Goal: Task Accomplishment & Management: Manage account settings

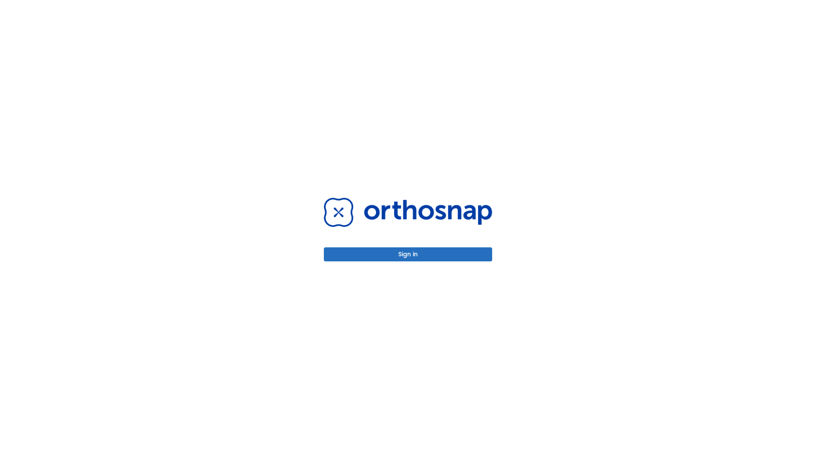
click at [408, 254] on button "Sign in" at bounding box center [408, 254] width 168 height 14
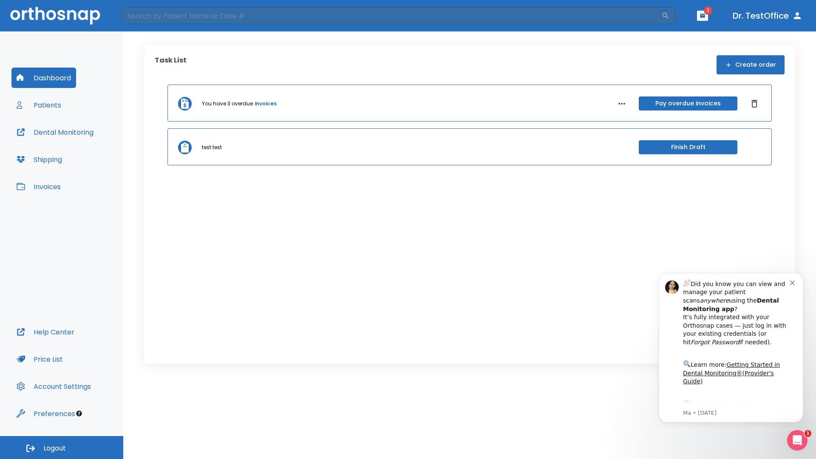
click at [62, 447] on span "Logout" at bounding box center [54, 447] width 23 height 9
